Goal: Transaction & Acquisition: Register for event/course

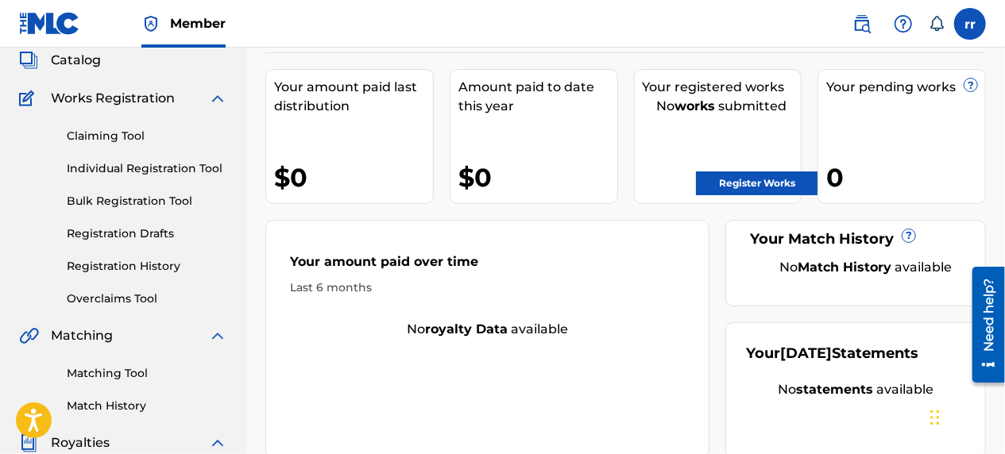
scroll to position [100, 0]
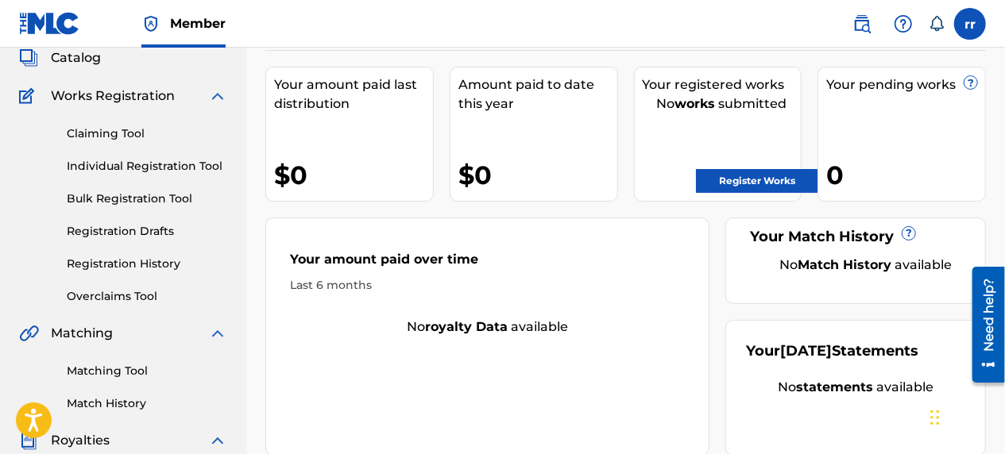
click at [740, 183] on link "Register Works" at bounding box center [757, 181] width 122 height 24
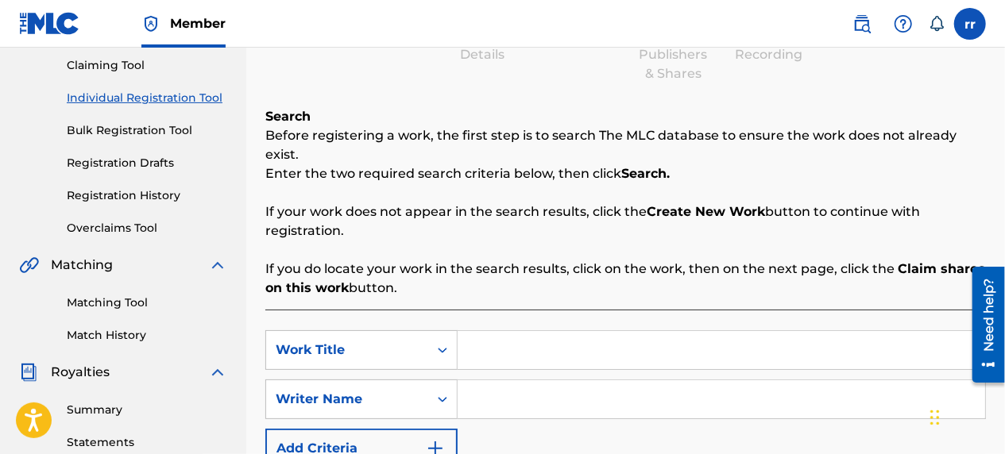
scroll to position [169, 0]
click at [497, 332] on input "Search Form" at bounding box center [721, 349] width 527 height 38
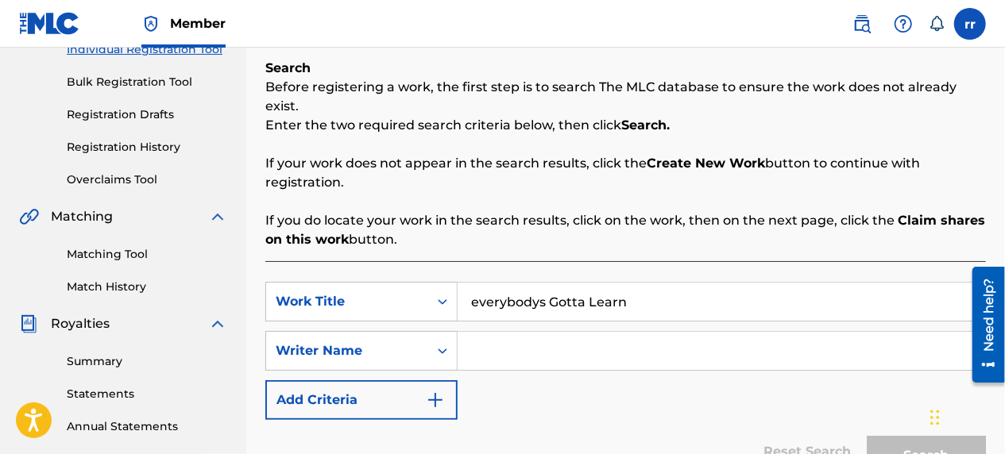
scroll to position [263, 0]
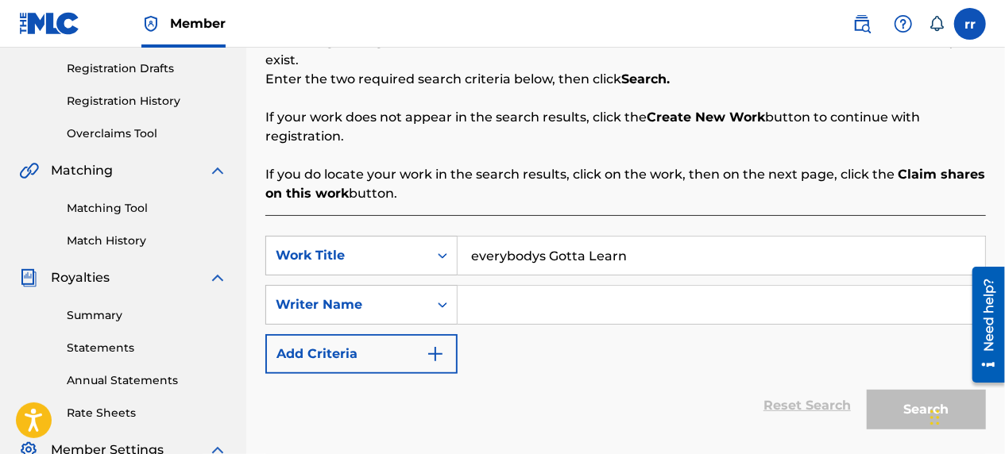
type input "everybodys Gotta Learn"
click at [538, 286] on input "Search Form" at bounding box center [721, 305] width 527 height 38
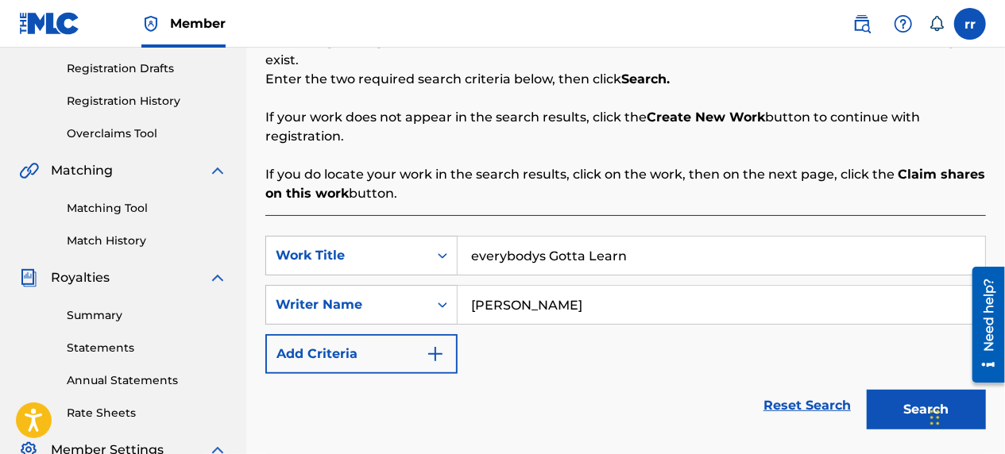
click at [920, 392] on button "Search" at bounding box center [926, 410] width 119 height 40
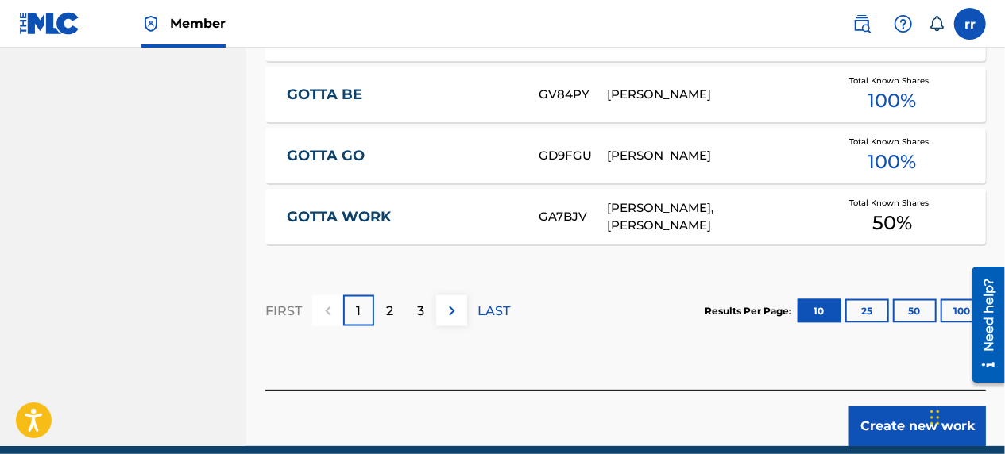
scroll to position [1197, 0]
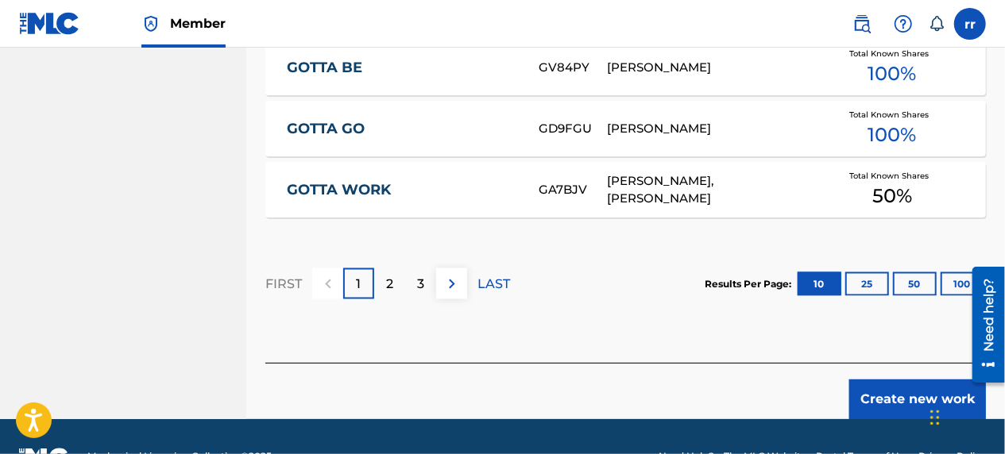
click at [389, 275] on p "2" at bounding box center [389, 284] width 7 height 19
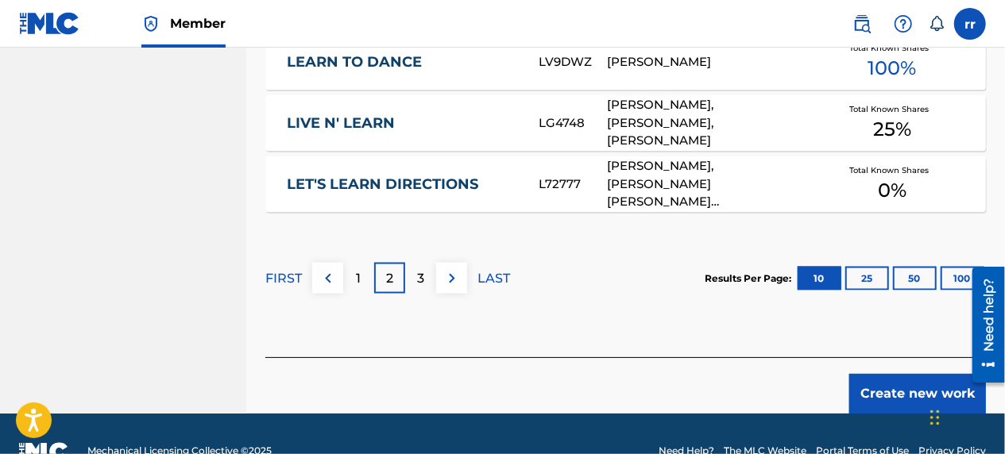
scroll to position [1219, 0]
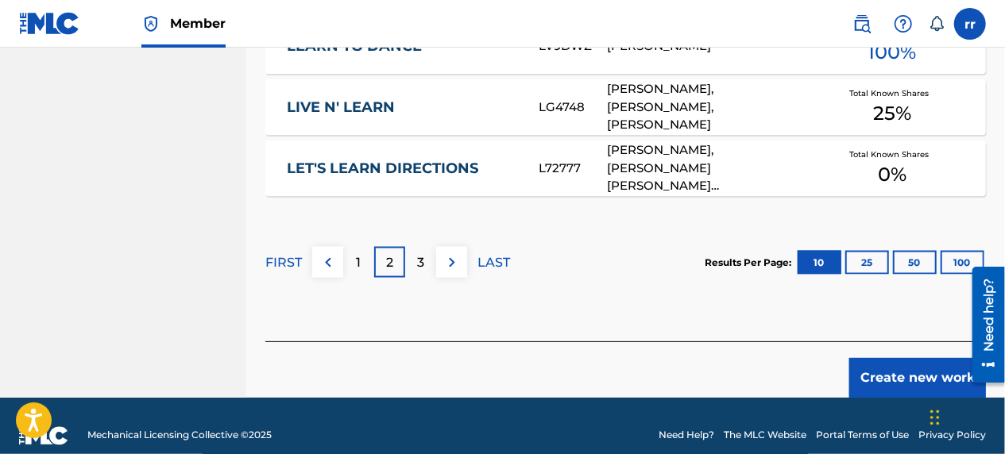
click at [427, 247] on div "3" at bounding box center [420, 262] width 31 height 31
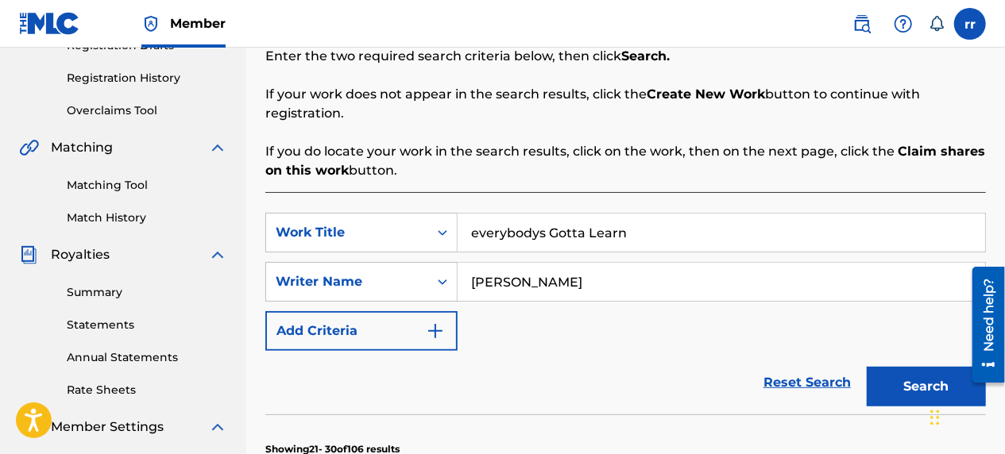
scroll to position [285, 0]
click at [542, 265] on input "[PERSON_NAME]" at bounding box center [721, 283] width 527 height 38
type input "ray"
click at [921, 368] on button "Search" at bounding box center [926, 388] width 119 height 40
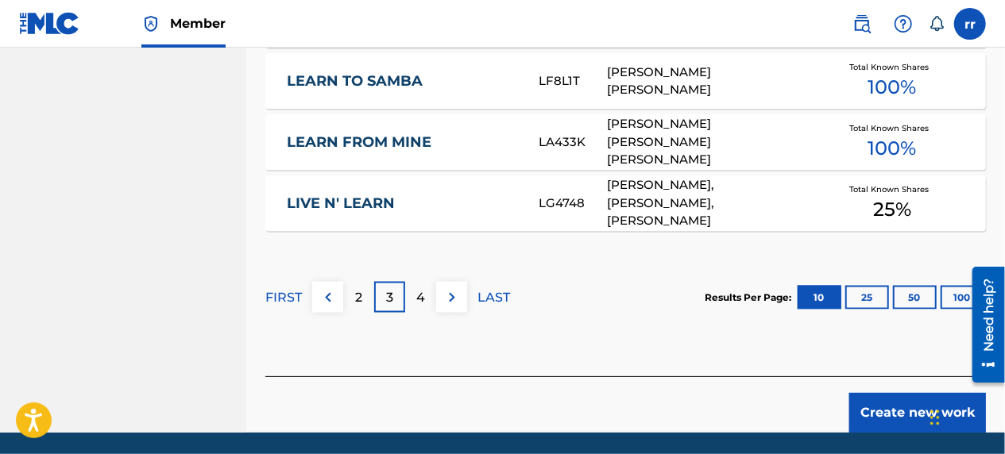
scroll to position [1219, 0]
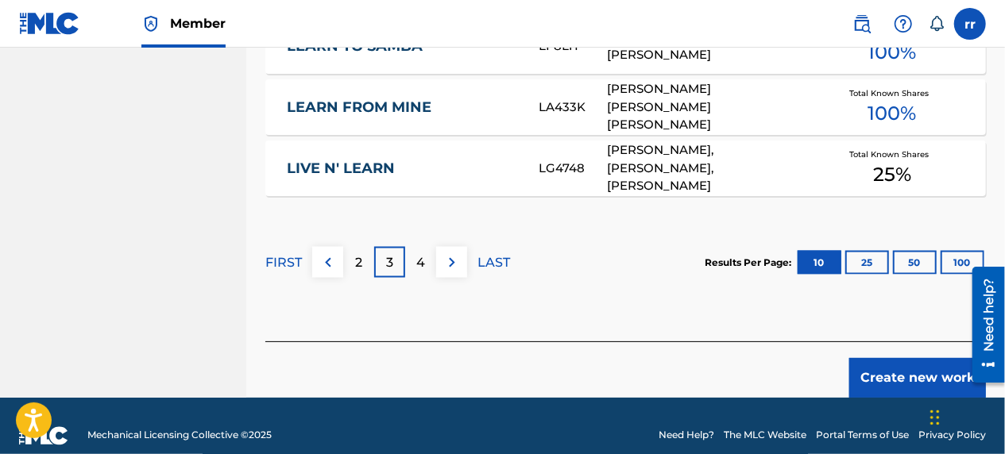
click at [360, 253] on p "2" at bounding box center [358, 262] width 7 height 19
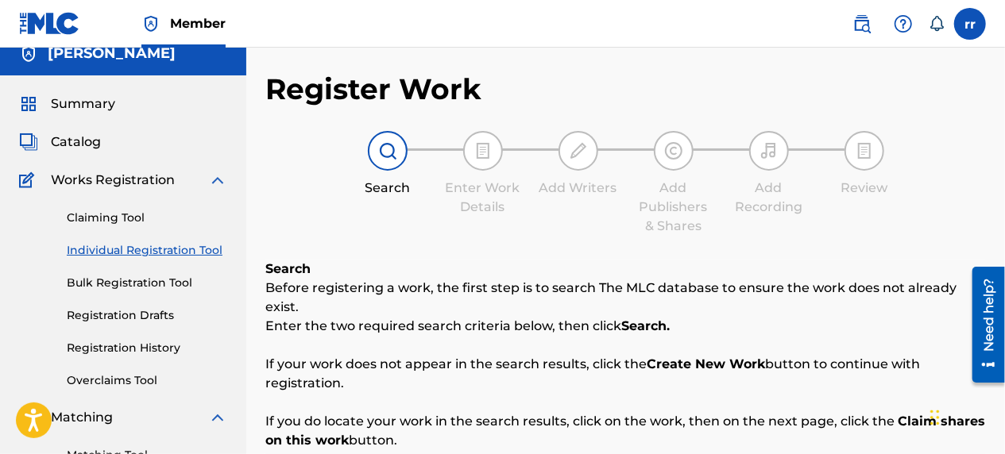
scroll to position [16, 0]
click at [114, 220] on link "Claiming Tool" at bounding box center [147, 218] width 160 height 17
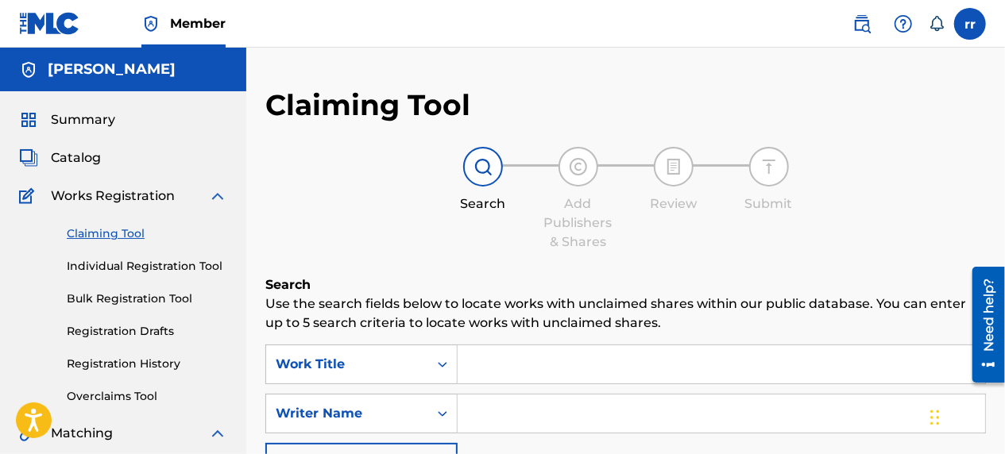
click at [89, 156] on span "Catalog" at bounding box center [76, 158] width 50 height 19
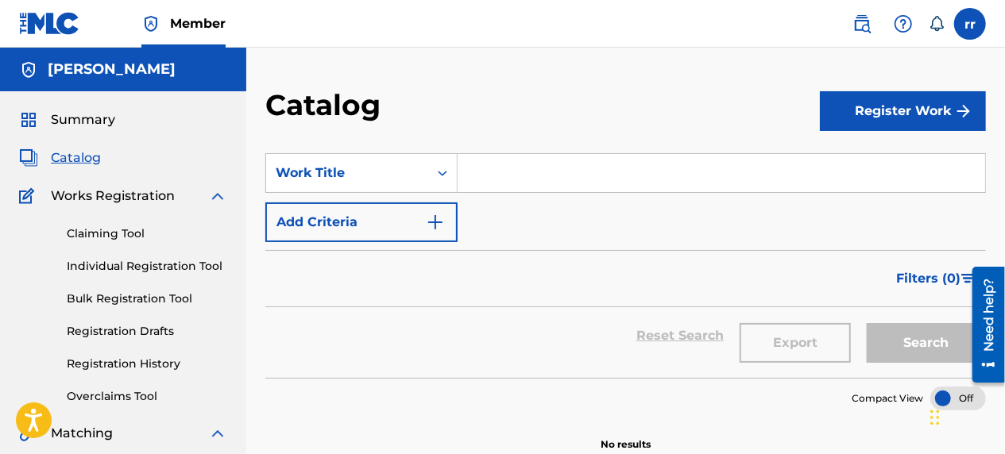
click at [655, 171] on input "Search Form" at bounding box center [721, 173] width 527 height 38
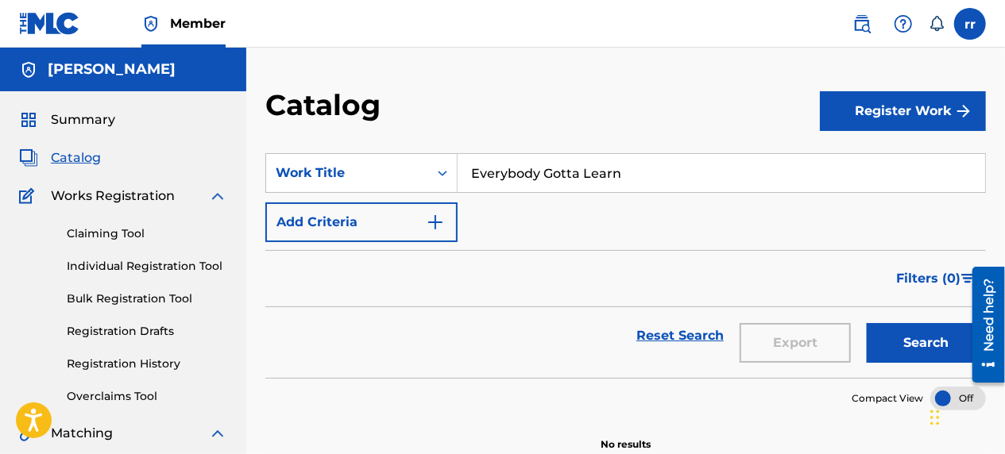
type input "Everybody Gotta Learn"
click at [933, 353] on button "Search" at bounding box center [926, 343] width 119 height 40
click at [912, 113] on button "Register Work" at bounding box center [903, 111] width 166 height 40
click at [462, 334] on div "Reset Search Export Search" at bounding box center [625, 335] width 720 height 57
click at [523, 226] on div "SearchWithCriteria9f941004-2e30-4d9a-98cb-c8b9f05b6343 Work Title Everybody Got…" at bounding box center [625, 197] width 720 height 89
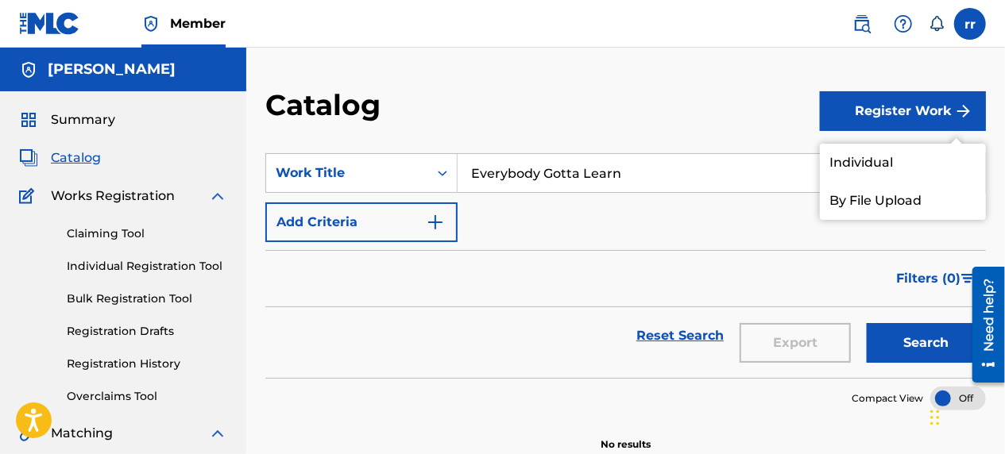
click at [595, 202] on div "SearchWithCriteria9f941004-2e30-4d9a-98cb-c8b9f05b6343 Work Title Everybody Got…" at bounding box center [625, 197] width 720 height 89
click at [728, 147] on section "SearchWithCriteria9f941004-2e30-4d9a-98cb-c8b9f05b6343 Work Title Everybody Got…" at bounding box center [625, 256] width 720 height 244
click at [402, 222] on button "Add Criteria" at bounding box center [361, 223] width 192 height 40
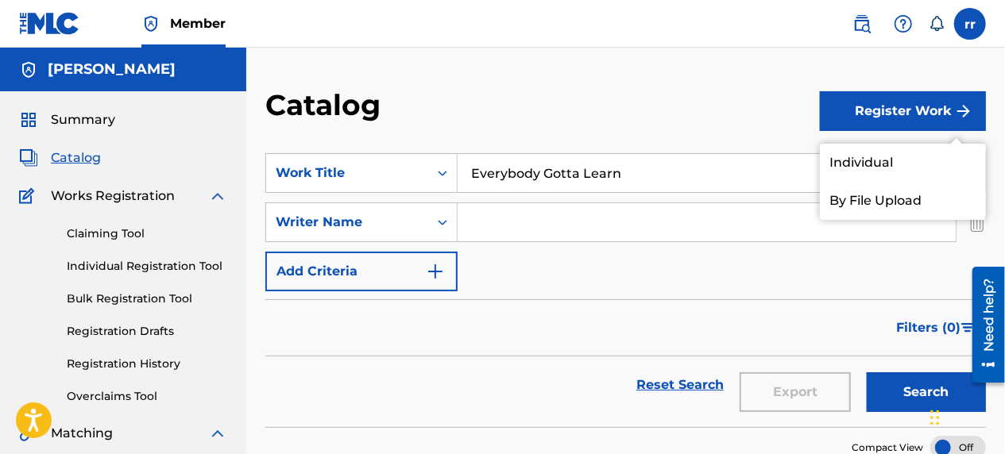
click at [404, 280] on button "Add Criteria" at bounding box center [361, 272] width 192 height 40
